Goal: Transaction & Acquisition: Purchase product/service

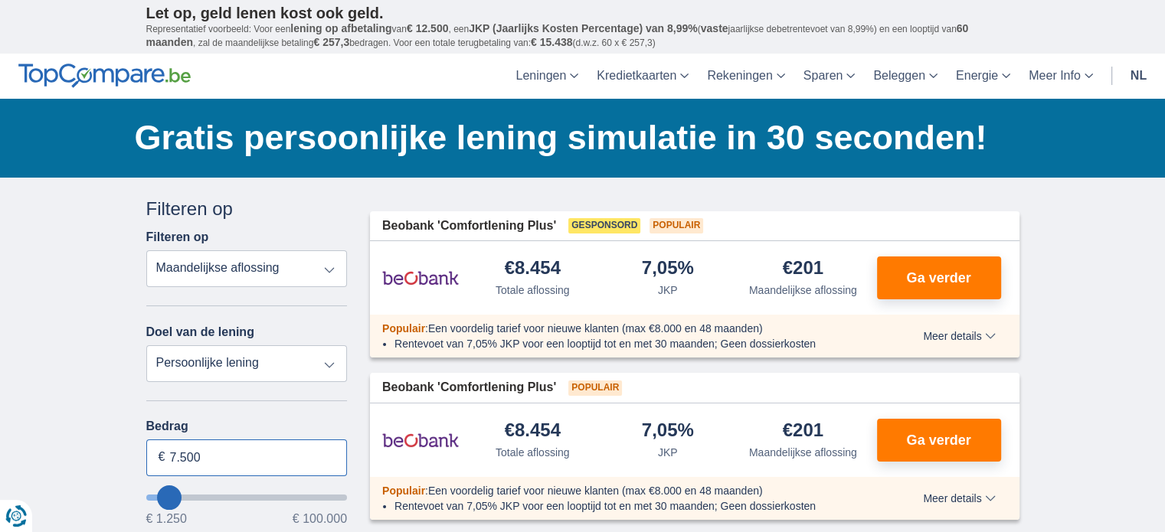
drag, startPoint x: 226, startPoint y: 453, endPoint x: 147, endPoint y: 453, distance: 78.9
click at [147, 453] on input "7.500" at bounding box center [246, 458] width 201 height 37
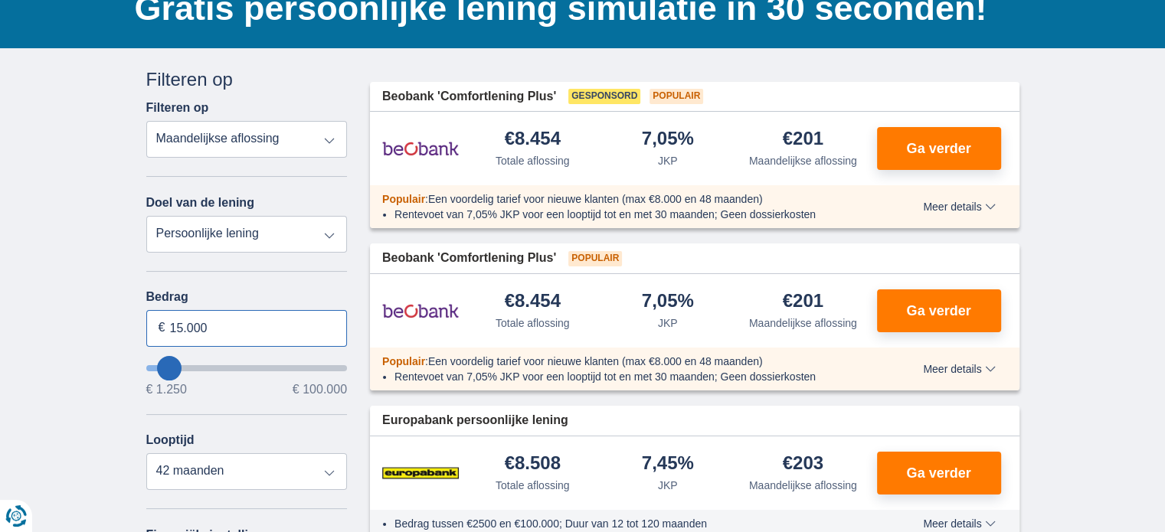
scroll to position [153, 0]
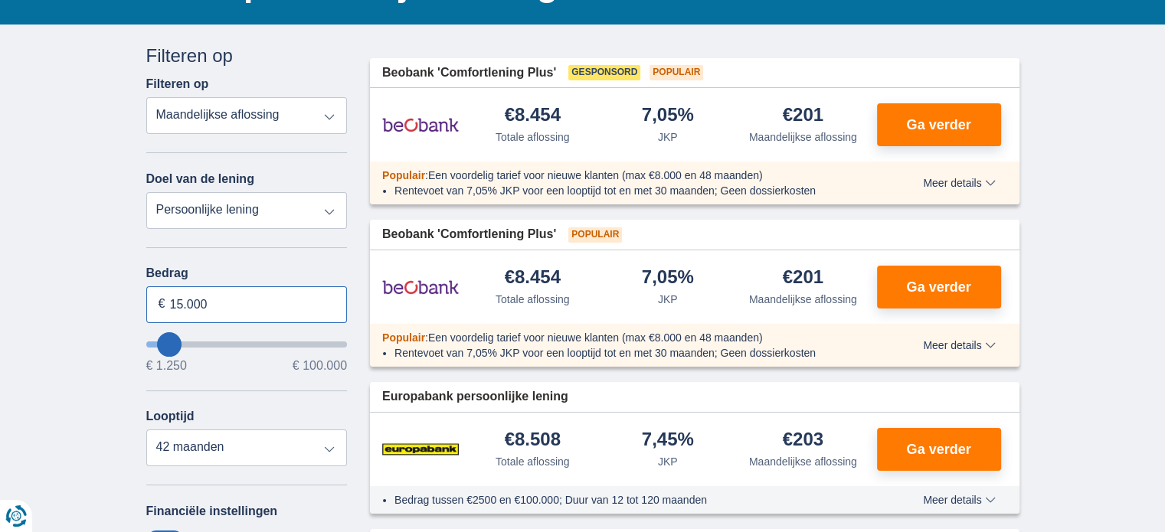
type input "15.000"
type input "15250"
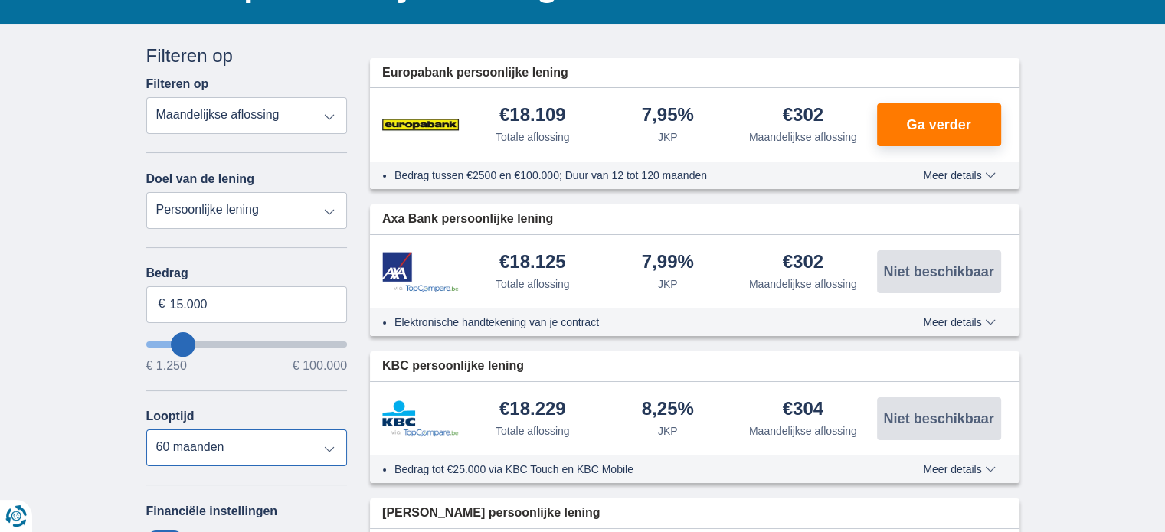
select select "48"
click at [146, 430] on select "12 maanden 18 maanden 24 maanden 30 maanden 36 maanden 42 maanden 48 maanden 60…" at bounding box center [246, 448] width 201 height 37
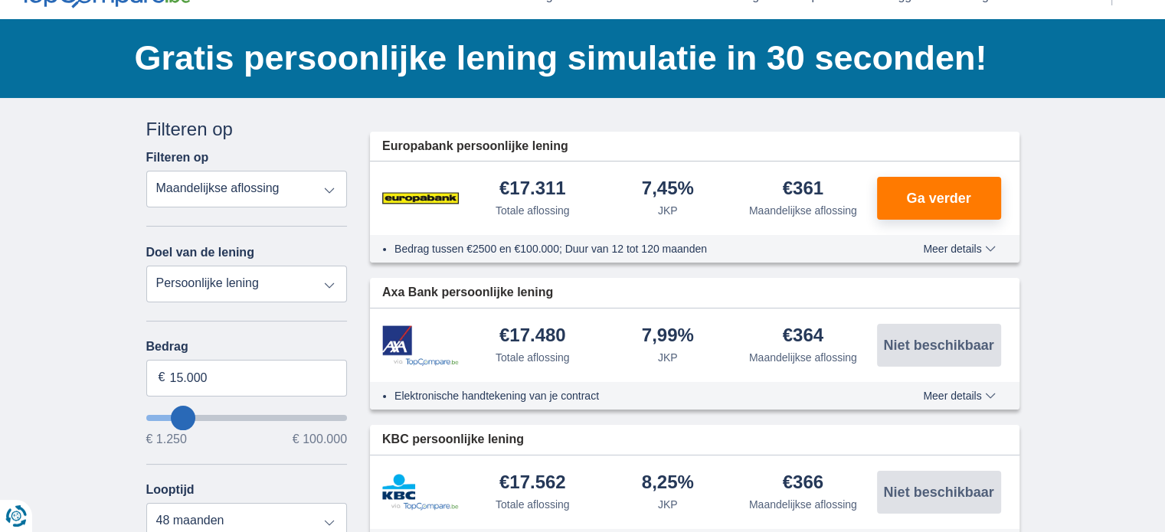
scroll to position [77, 0]
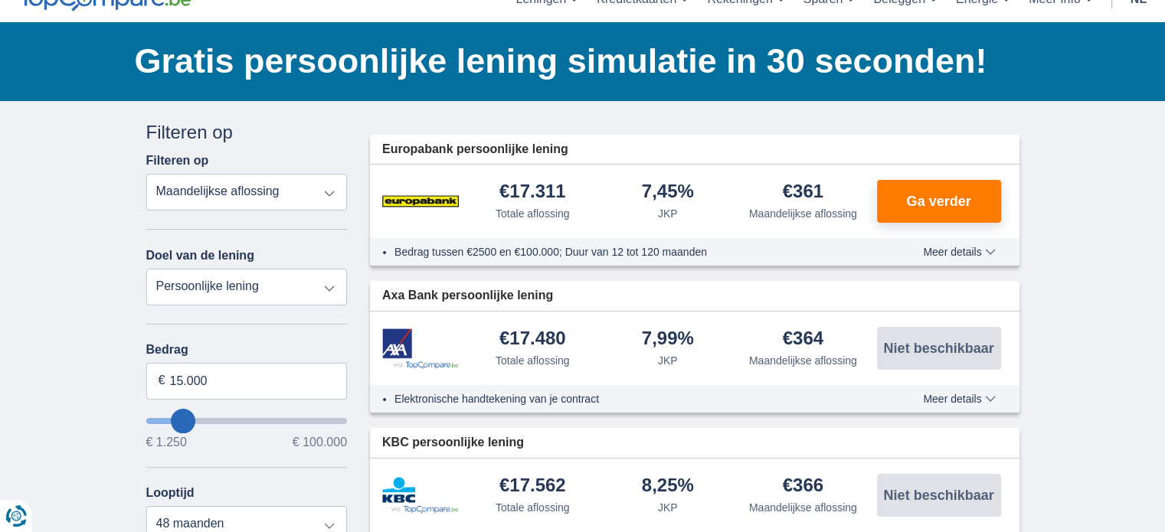
click at [972, 247] on span "Meer details" at bounding box center [959, 252] width 72 height 11
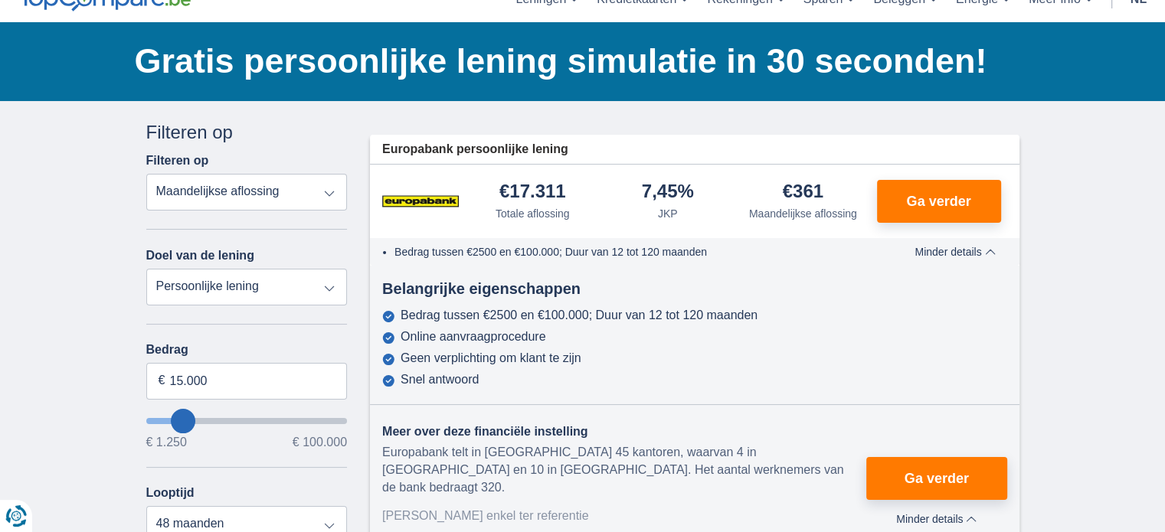
click at [956, 249] on span "Minder details" at bounding box center [954, 252] width 80 height 11
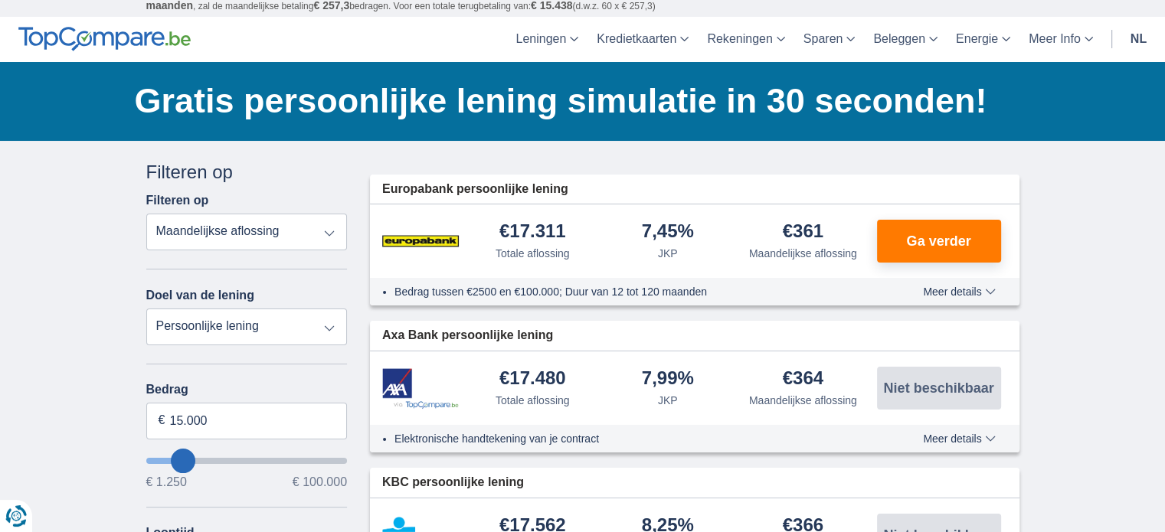
scroll to position [0, 0]
